Goal: Task Accomplishment & Management: Manage account settings

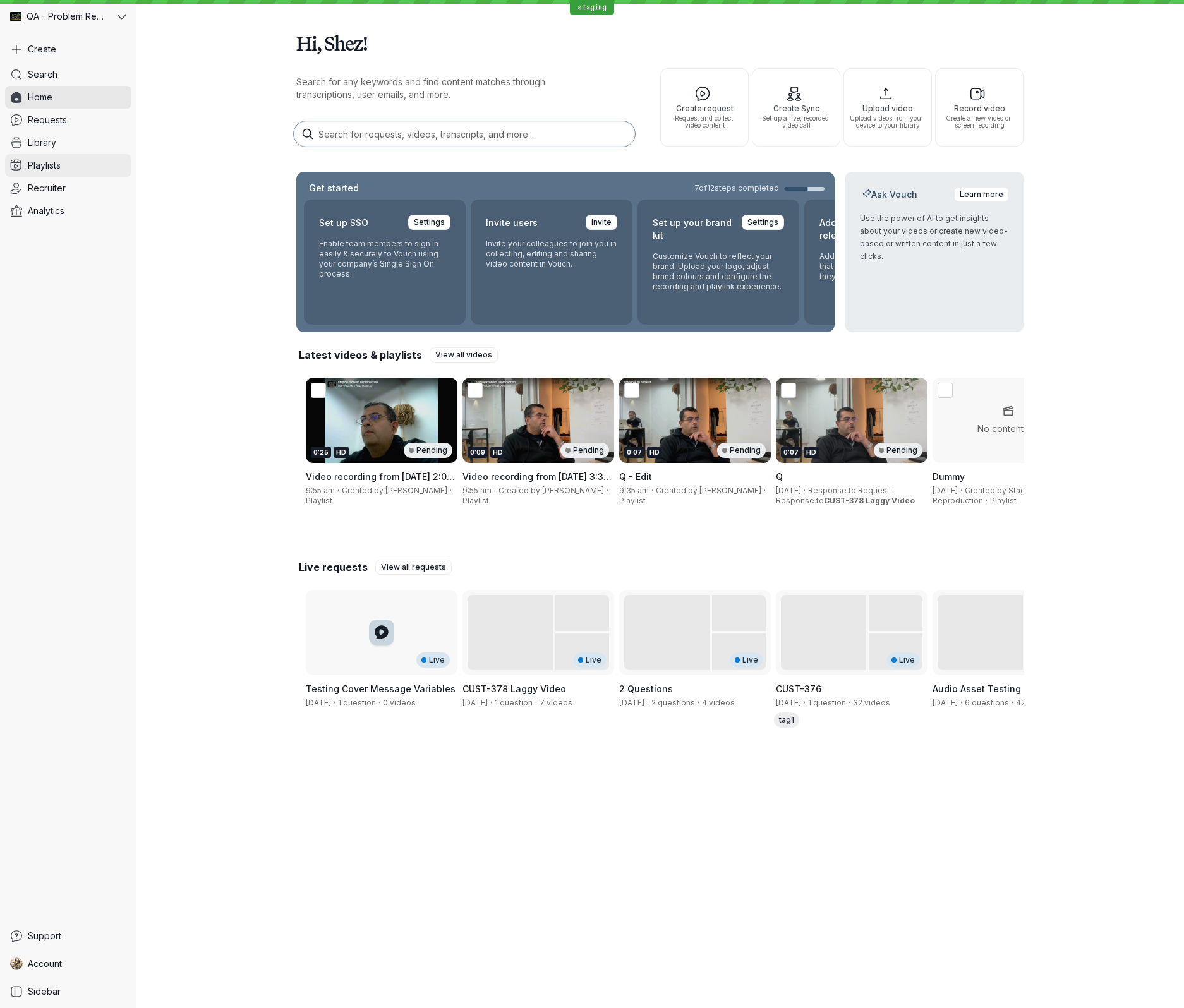
click at [69, 162] on link "Playlists" at bounding box center [68, 166] width 126 height 23
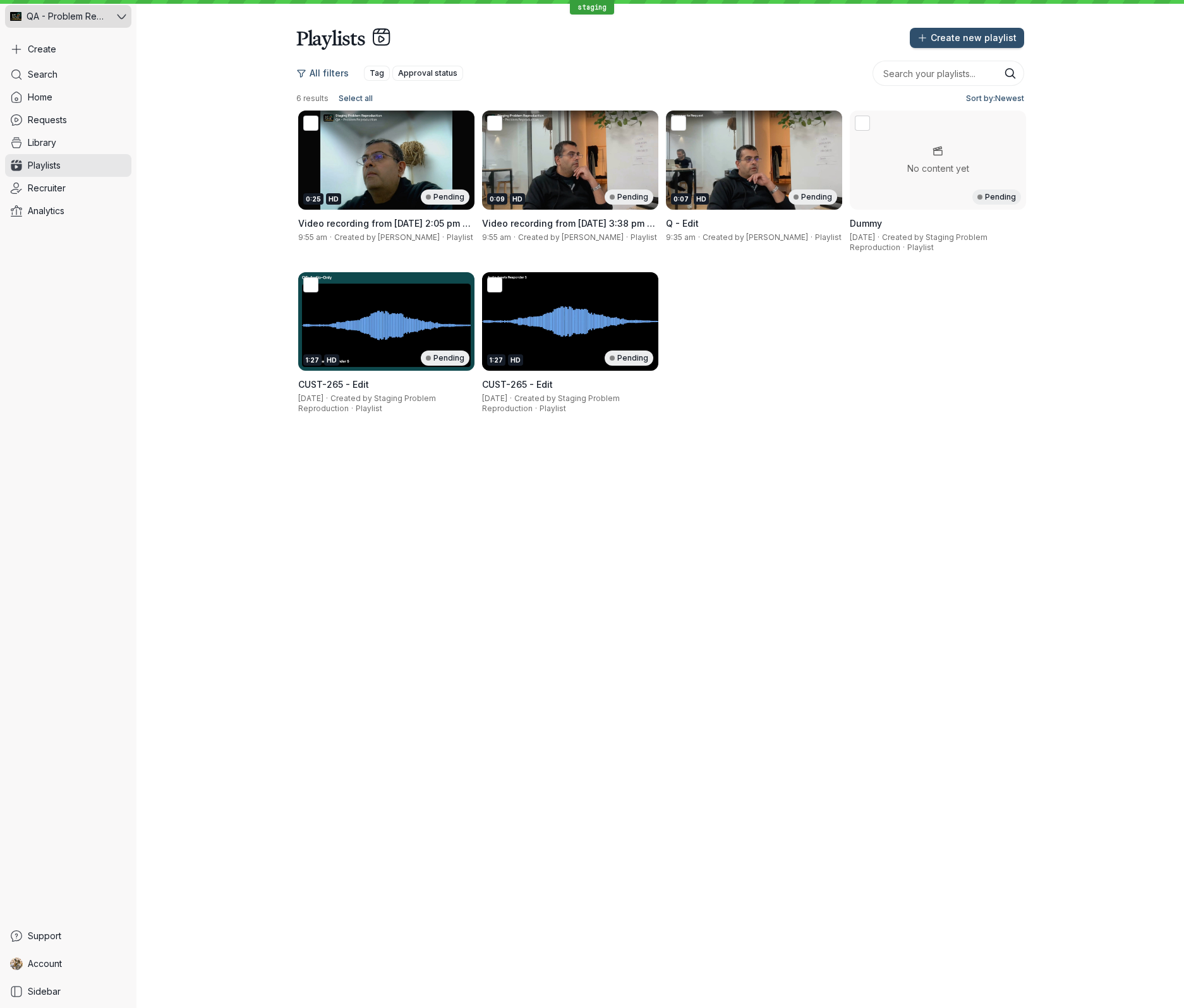
click at [87, 19] on span "QA - Problem Reproduction" at bounding box center [67, 16] width 81 height 12
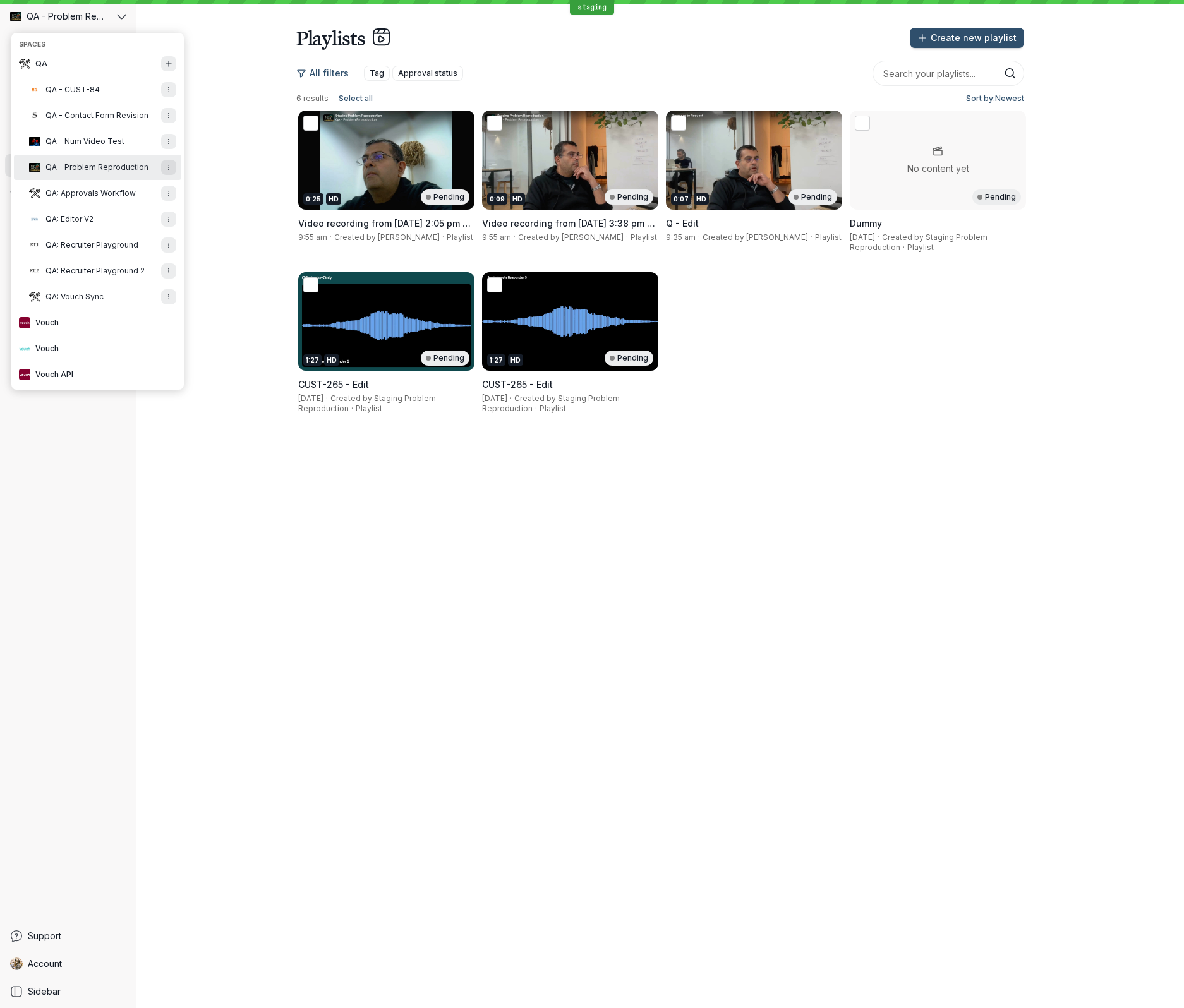
click at [786, 497] on div "Playlists Create new playlist All filters Tag Approval status 6 results Select …" at bounding box center [659, 504] width 1047 height 1008
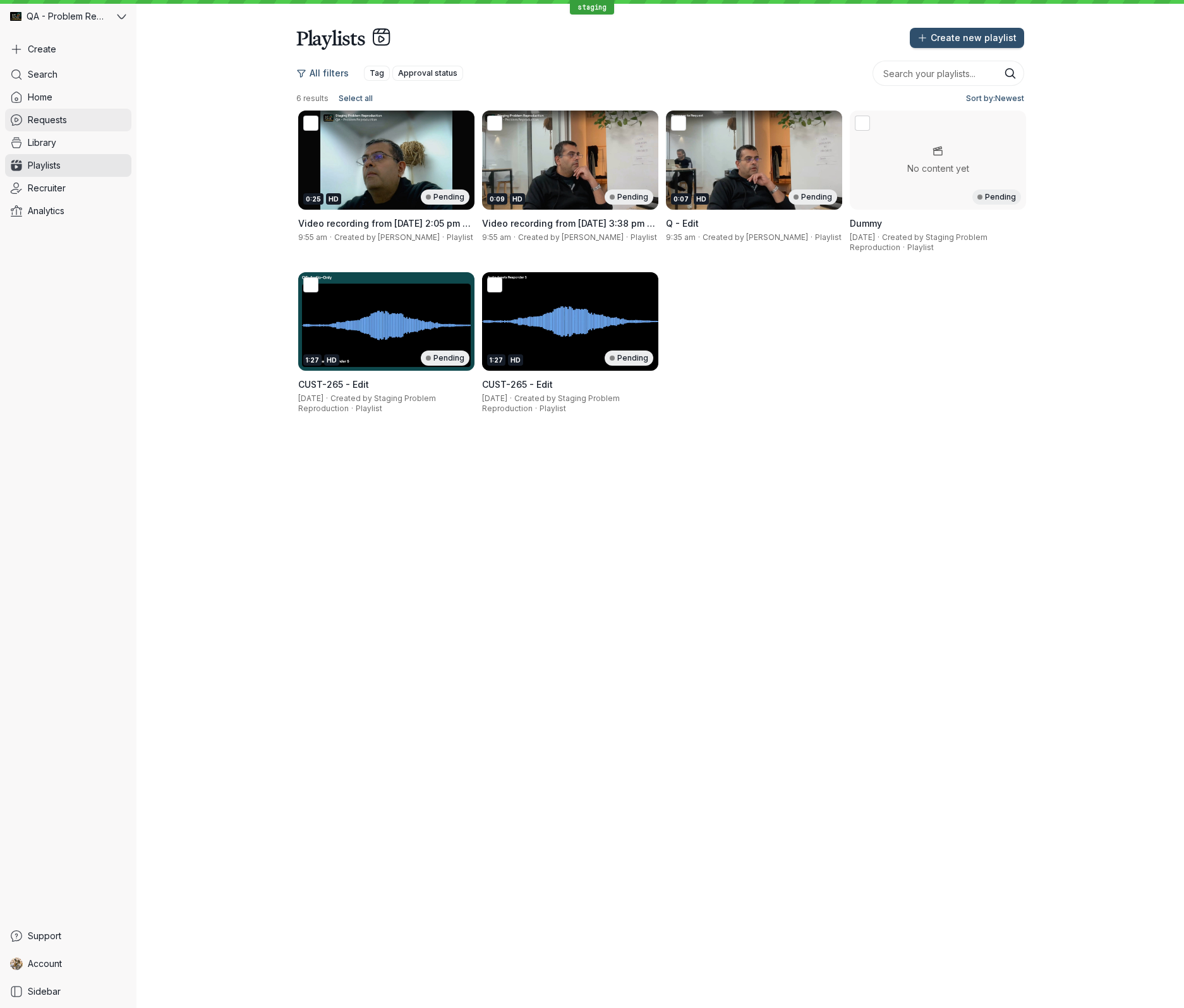
click at [47, 119] on span "Requests" at bounding box center [47, 120] width 39 height 12
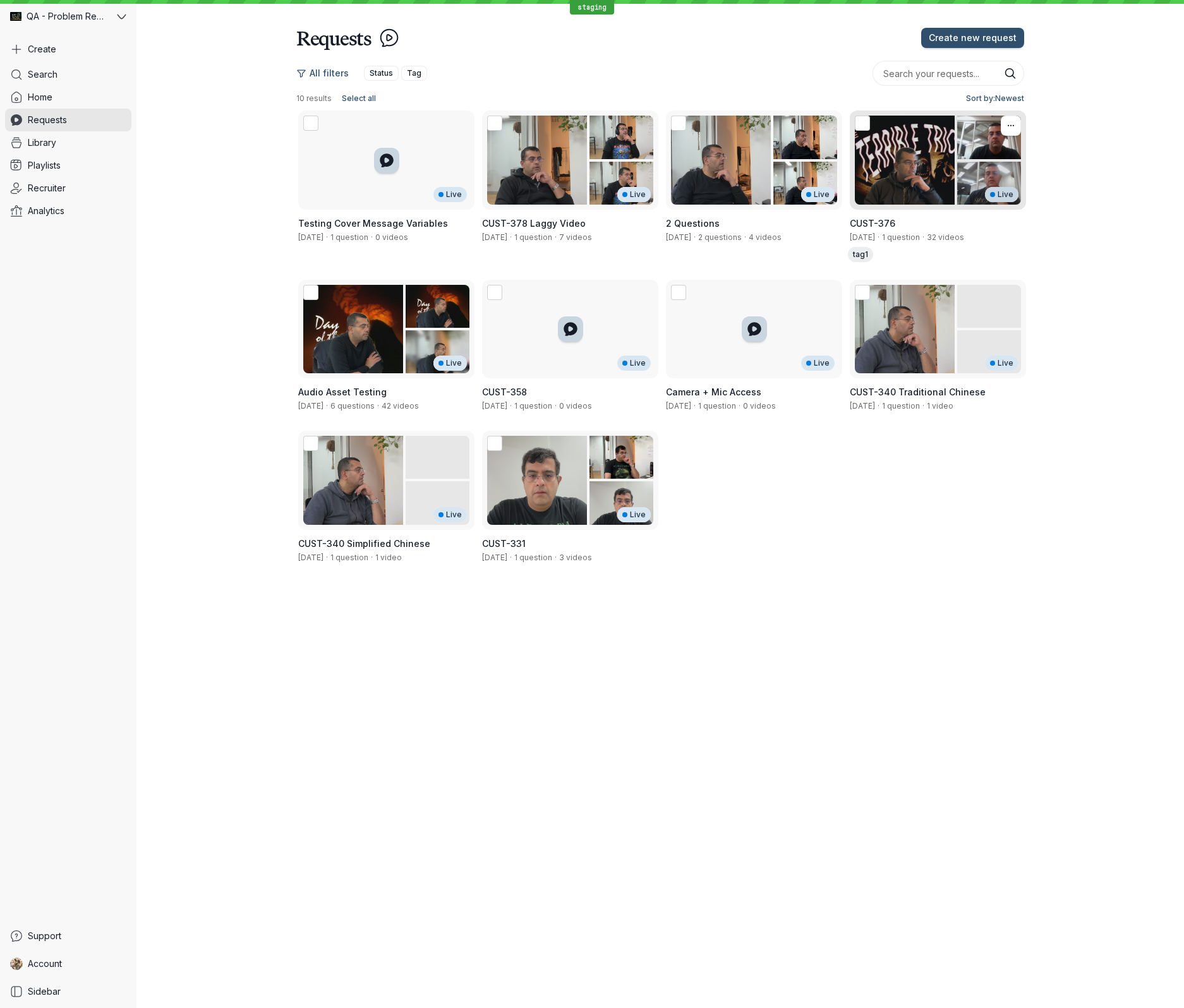
click at [943, 155] on div "Live" at bounding box center [938, 160] width 177 height 99
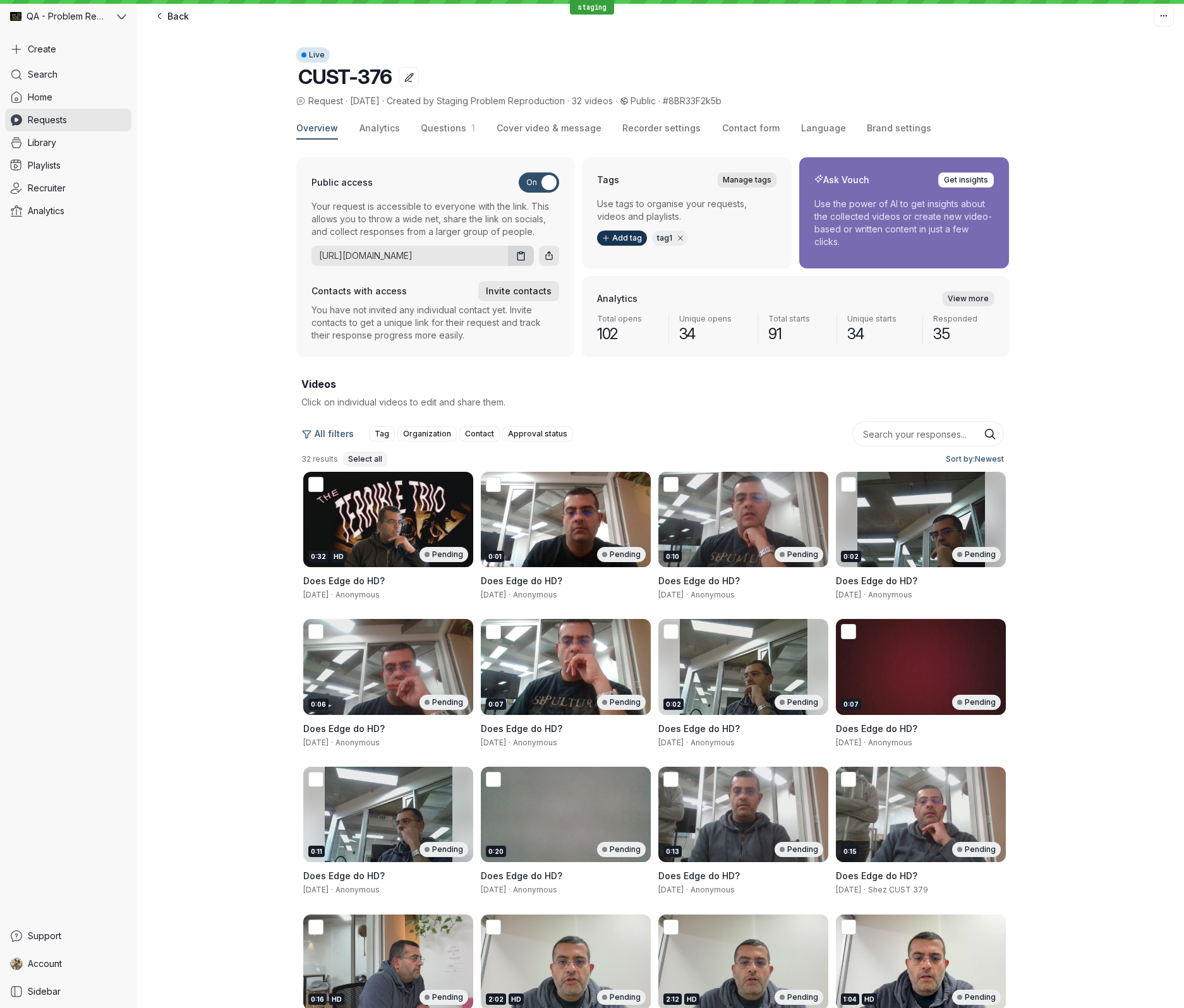
click at [355, 462] on span "Select all" at bounding box center [365, 459] width 34 height 12
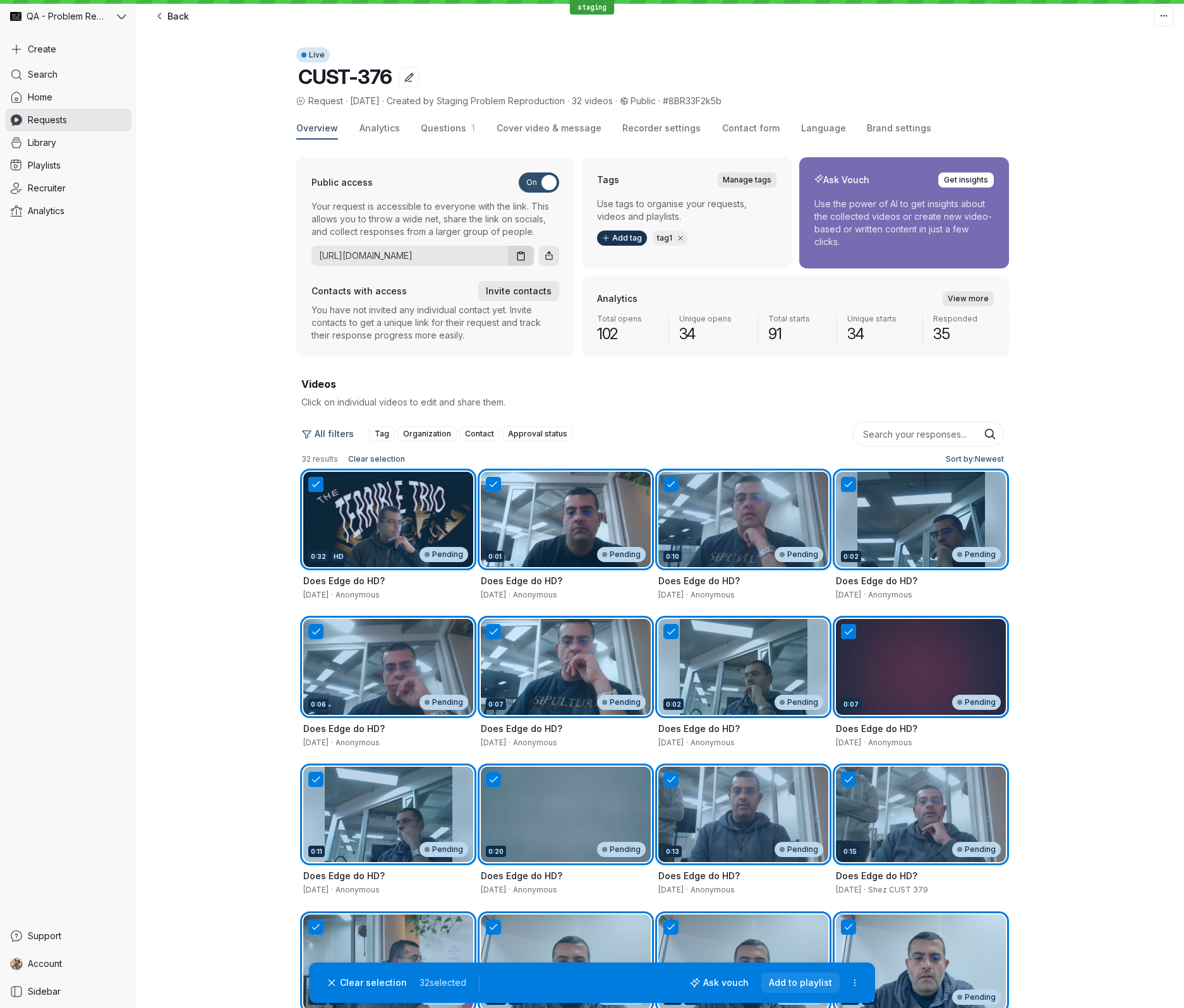
click at [823, 980] on span "Add to playlist" at bounding box center [800, 982] width 64 height 12
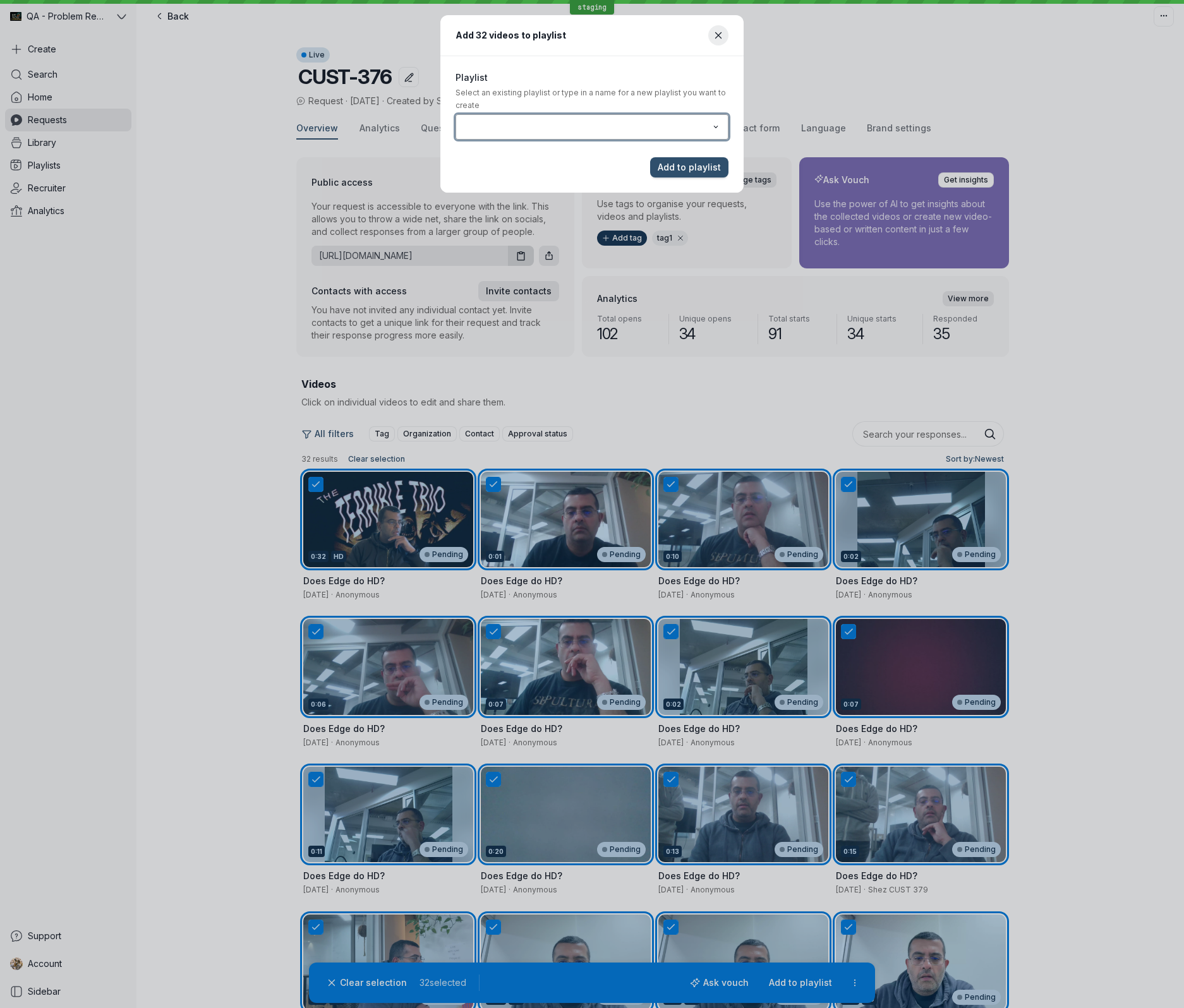
click at [599, 129] on input "text" at bounding box center [586, 126] width 245 height 14
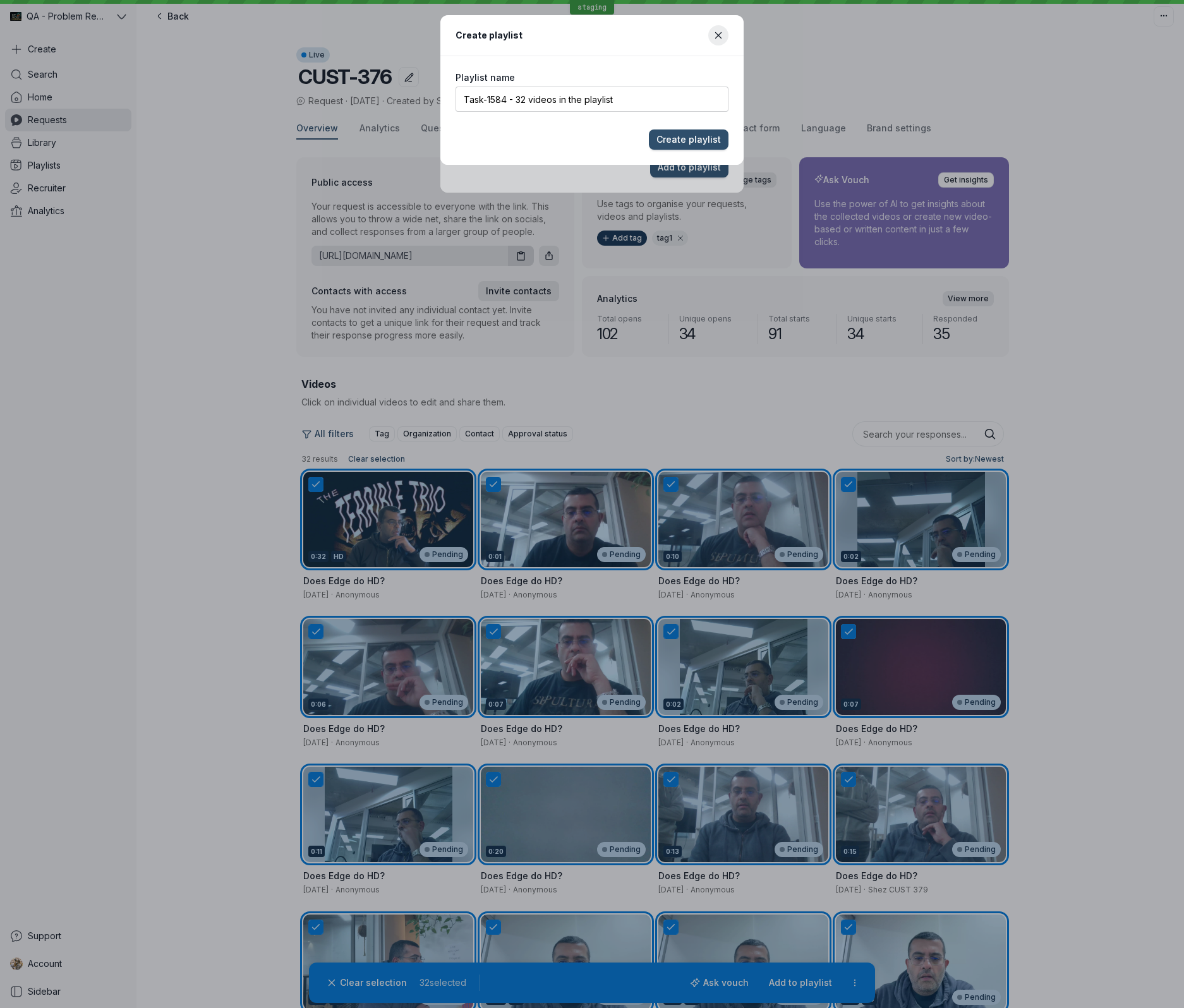
type input "Task-1584 - 32 videos in the playlist"
click at [649, 130] on button "Create playlist" at bounding box center [688, 139] width 79 height 21
type input "Task-1584 - 32 videos in the playlist"
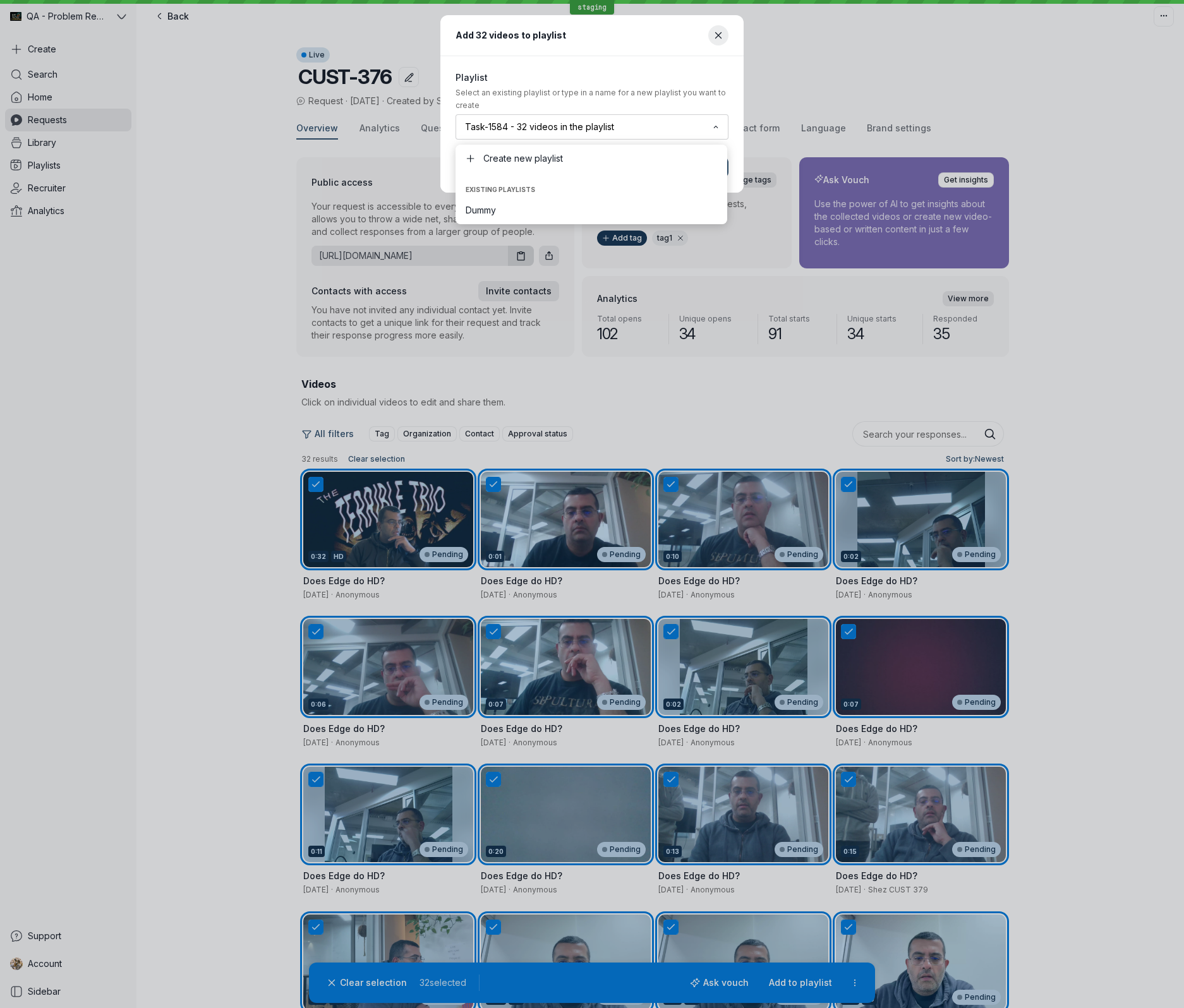
click at [594, 63] on main "Playlist Select an existing playlist or type in a name for a new playlist you w…" at bounding box center [592, 99] width 304 height 86
click at [678, 167] on span "Add to playlist" at bounding box center [689, 167] width 64 height 12
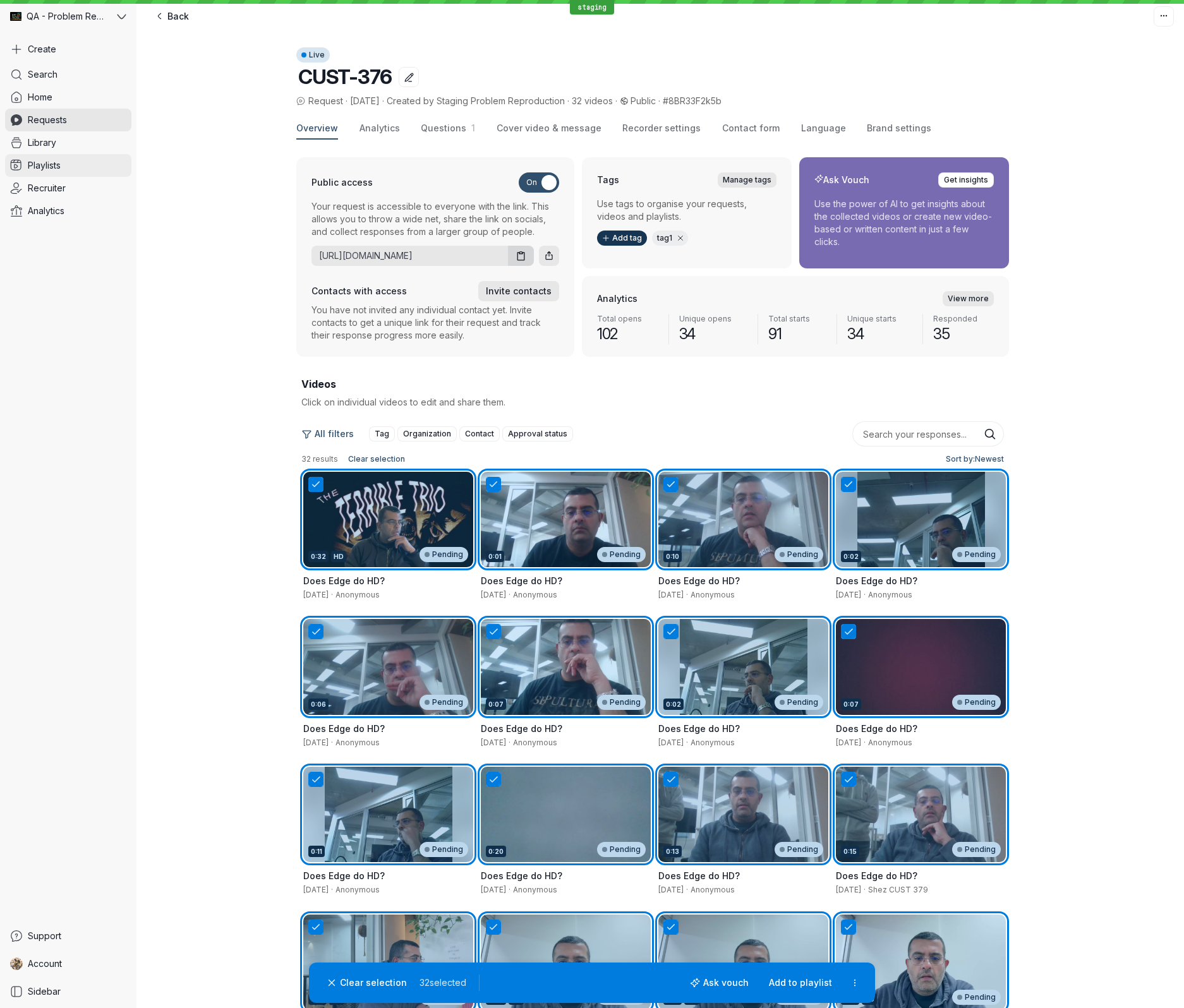
click at [55, 166] on span "Playlists" at bounding box center [45, 165] width 33 height 12
